Goal: Task Accomplishment & Management: Use online tool/utility

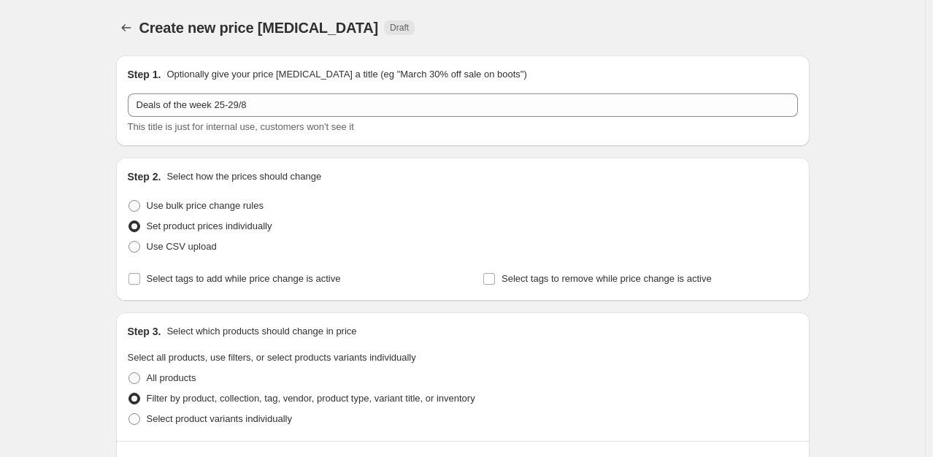
select select "collection"
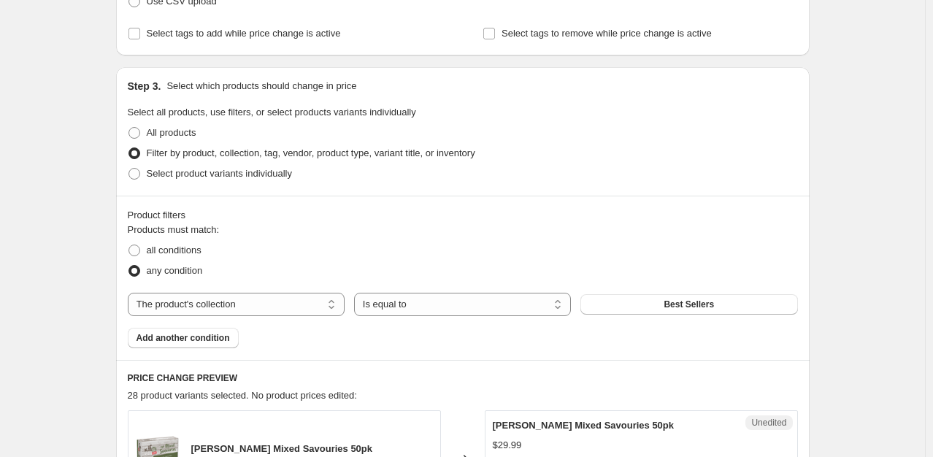
scroll to position [272, 0]
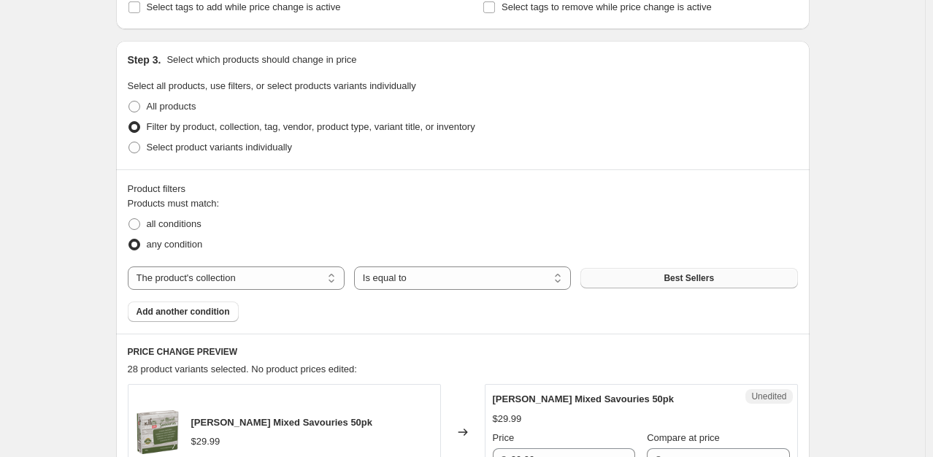
click at [656, 279] on button "Best Sellers" at bounding box center [689, 278] width 217 height 20
click at [644, 282] on button "Best Sellers" at bounding box center [689, 278] width 217 height 20
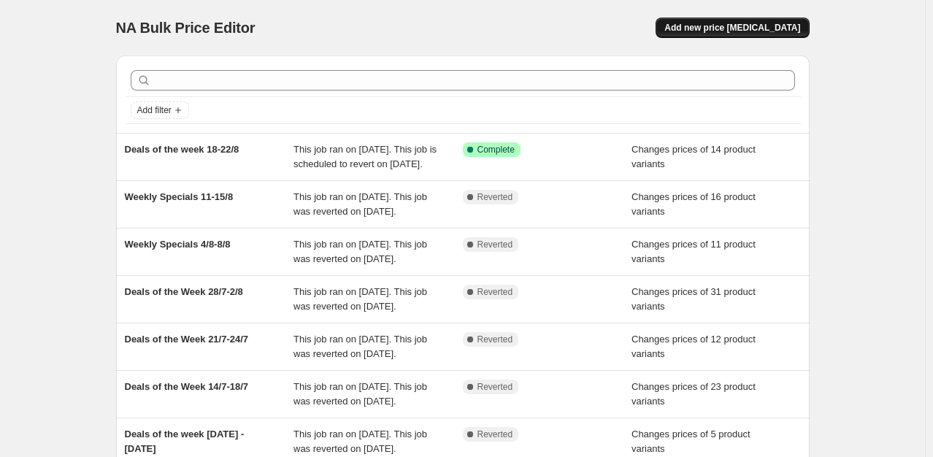
click at [719, 28] on span "Add new price [MEDICAL_DATA]" at bounding box center [733, 28] width 136 height 12
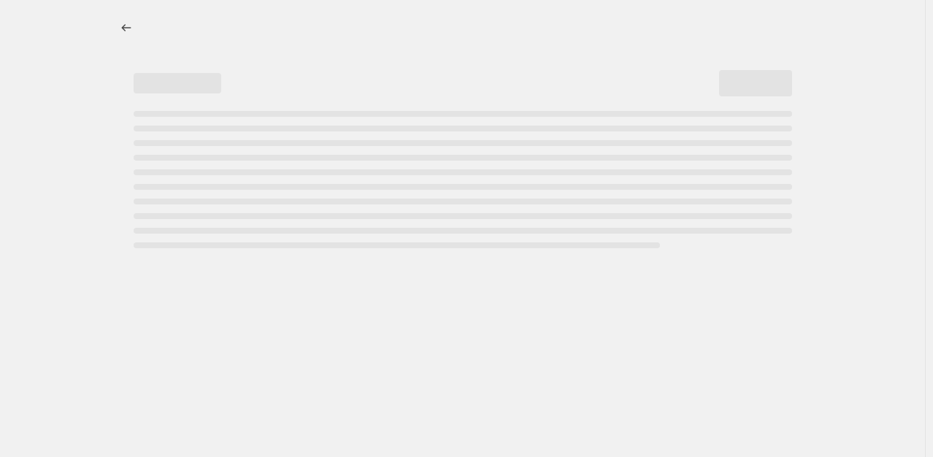
select select "percentage"
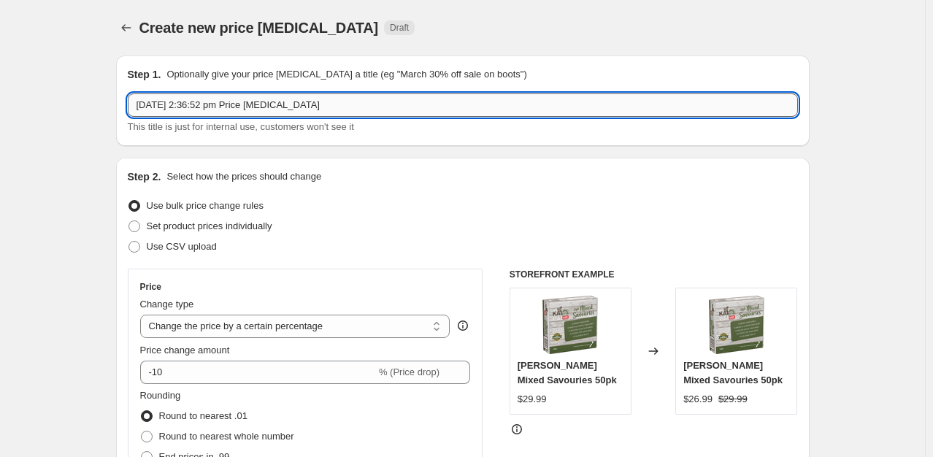
click at [329, 106] on input "[DATE] 2:36:52 pm Price [MEDICAL_DATA]" at bounding box center [463, 104] width 670 height 23
type input "Deals of the week 25-29/8"
click at [205, 226] on span "Set product prices individually" at bounding box center [210, 226] width 126 height 11
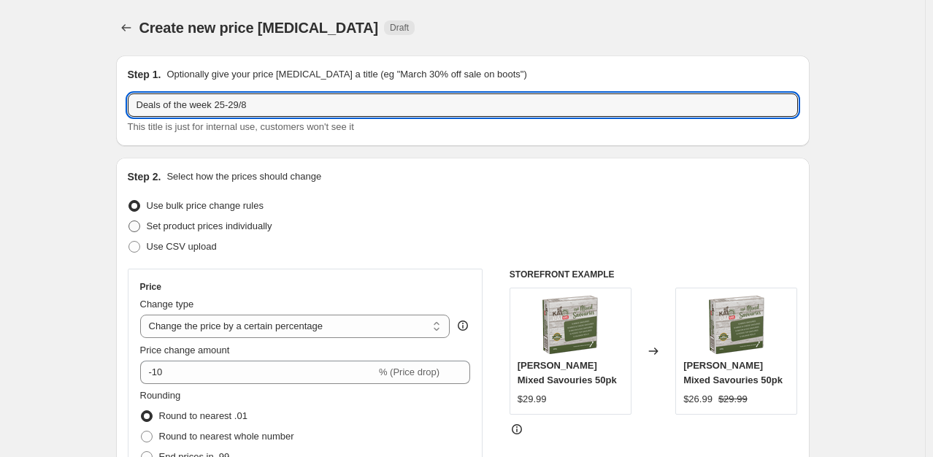
click at [129, 221] on input "Set product prices individually" at bounding box center [129, 221] width 1 height 1
radio input "true"
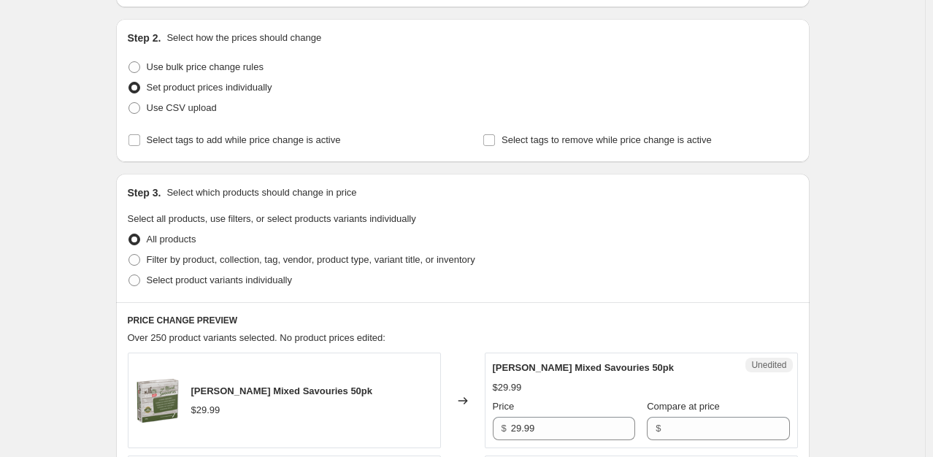
scroll to position [187, 0]
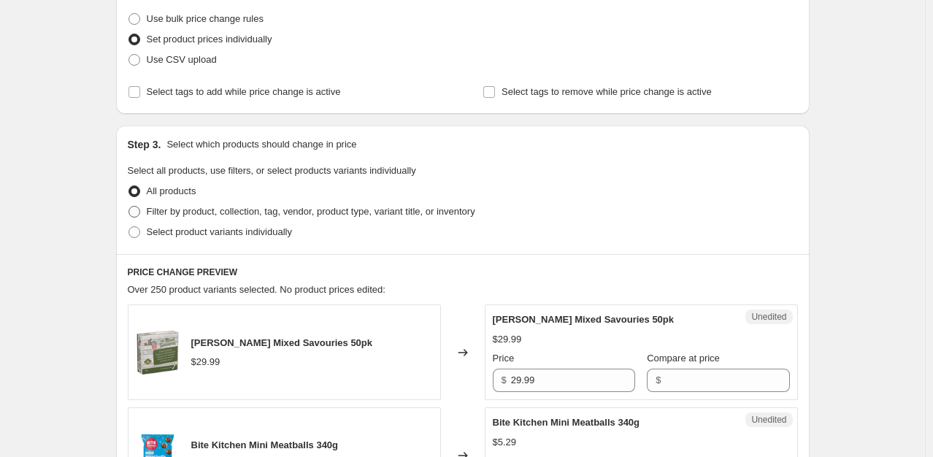
click at [215, 210] on span "Filter by product, collection, tag, vendor, product type, variant title, or inv…" at bounding box center [311, 211] width 329 height 11
click at [129, 207] on input "Filter by product, collection, tag, vendor, product type, variant title, or inv…" at bounding box center [129, 206] width 1 height 1
radio input "true"
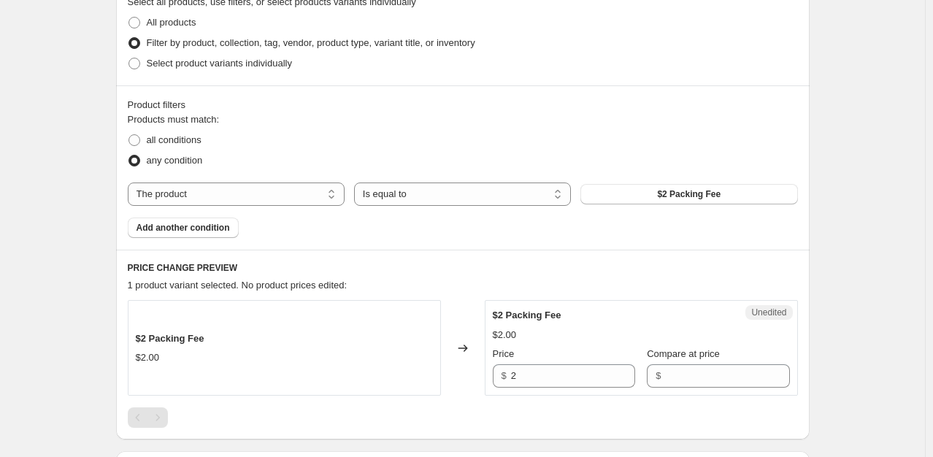
scroll to position [359, 0]
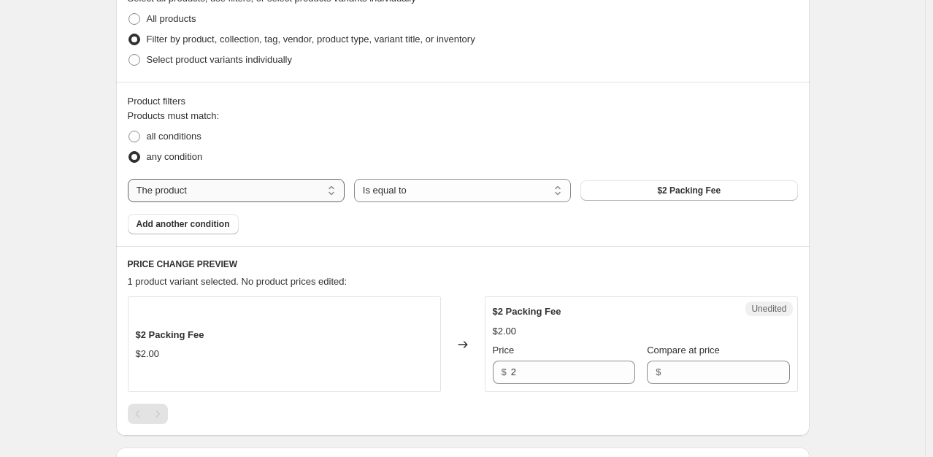
click at [313, 183] on select "The product The product's collection The product's tag The product's vendor The…" at bounding box center [236, 190] width 217 height 23
select select "collection"
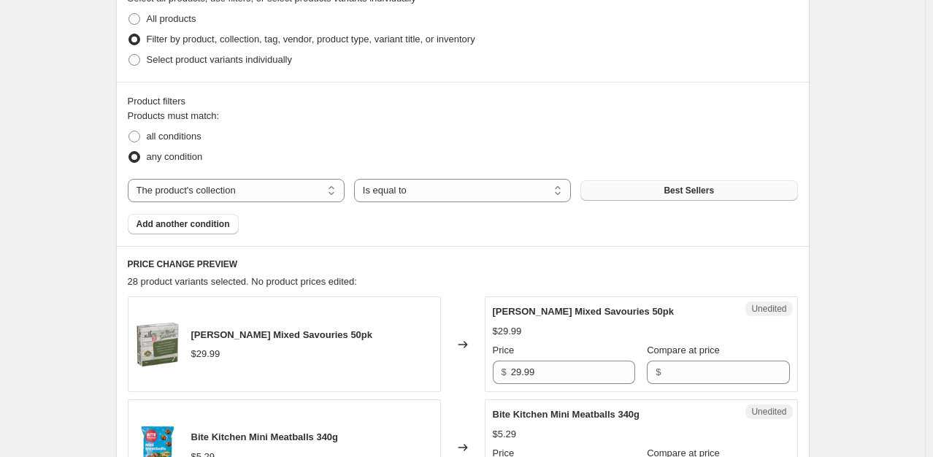
click at [692, 199] on button "Best Sellers" at bounding box center [689, 190] width 217 height 20
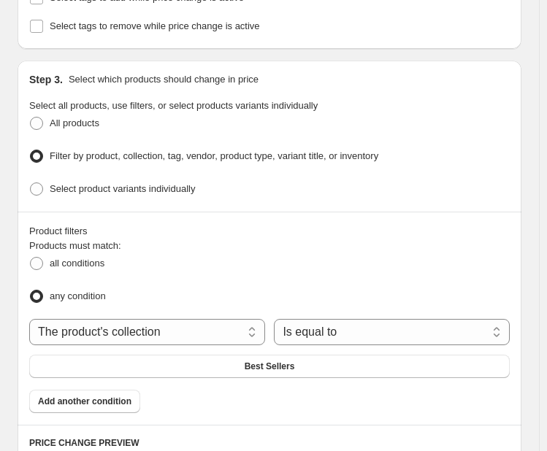
scroll to position [327, 0]
click at [39, 257] on span at bounding box center [36, 263] width 13 height 13
click at [31, 257] on input "all conditions" at bounding box center [30, 257] width 1 height 1
radio input "true"
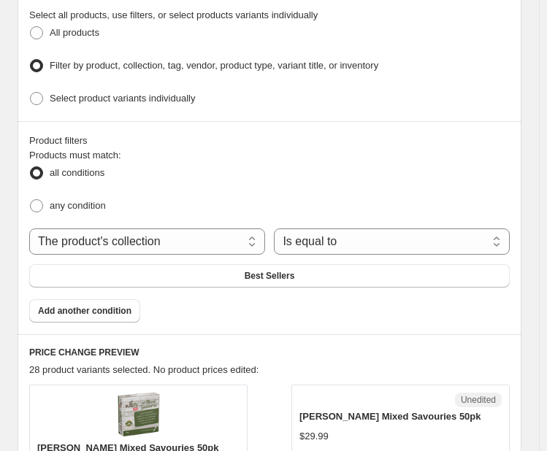
scroll to position [429, 0]
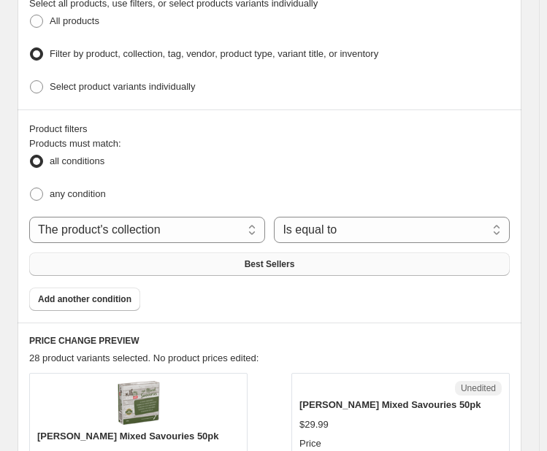
click at [279, 259] on span "Best Sellers" at bounding box center [270, 265] width 50 height 12
click at [79, 191] on span "any condition" at bounding box center [78, 193] width 56 height 11
click at [31, 188] on input "any condition" at bounding box center [30, 188] width 1 height 1
radio input "true"
click at [143, 217] on select "The product The product's collection The product's tag The product's vendor The…" at bounding box center [147, 230] width 236 height 26
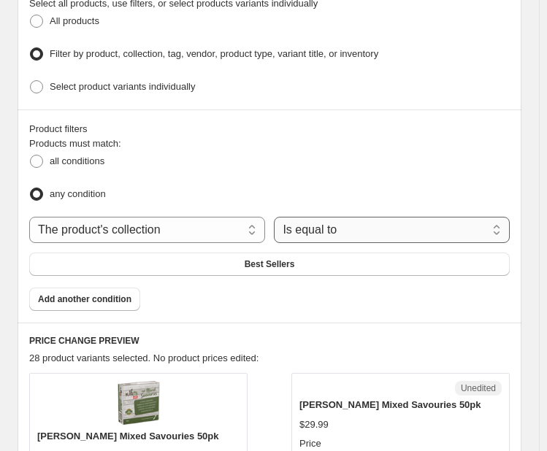
click at [335, 227] on select "Is equal to Is not equal to" at bounding box center [392, 230] width 236 height 26
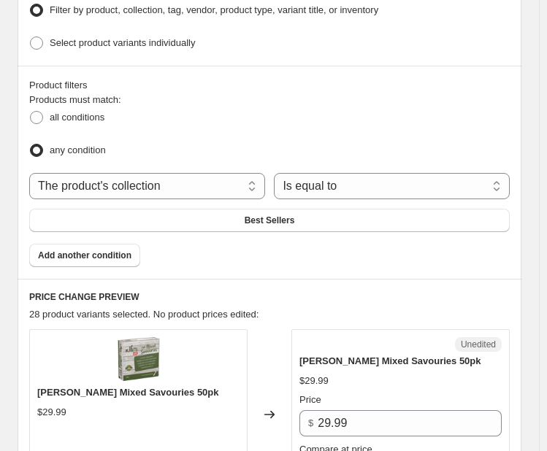
scroll to position [0, 0]
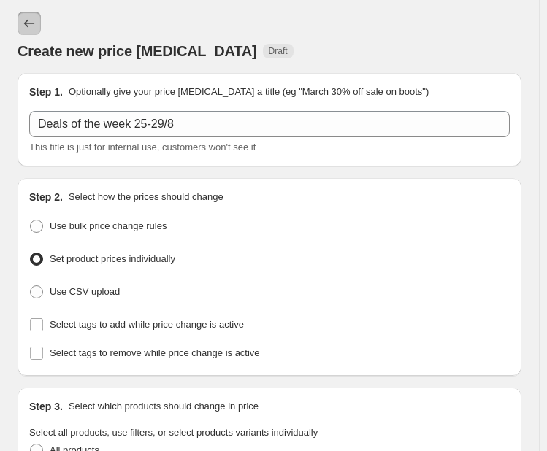
click at [37, 34] on button "Price change jobs" at bounding box center [29, 23] width 23 height 23
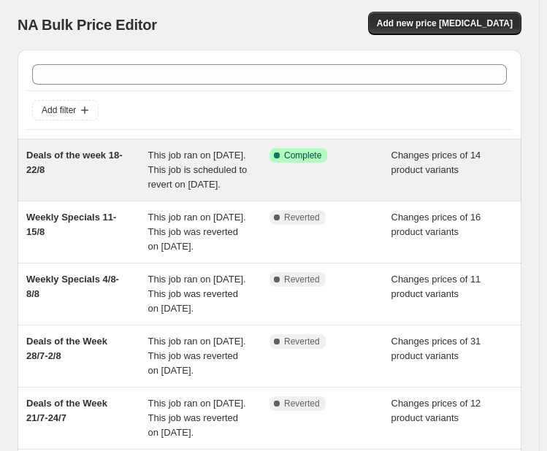
click at [297, 166] on div "Success Complete Complete" at bounding box center [331, 170] width 122 height 44
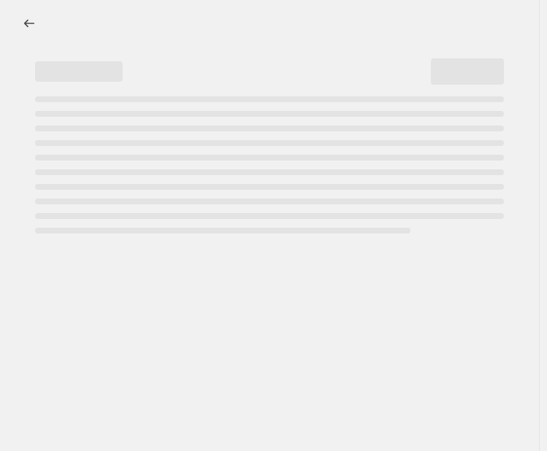
select select "collection"
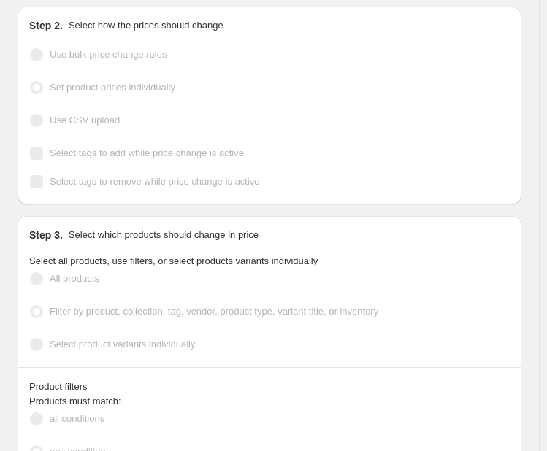
scroll to position [299, 0]
